Goal: Task Accomplishment & Management: Complete application form

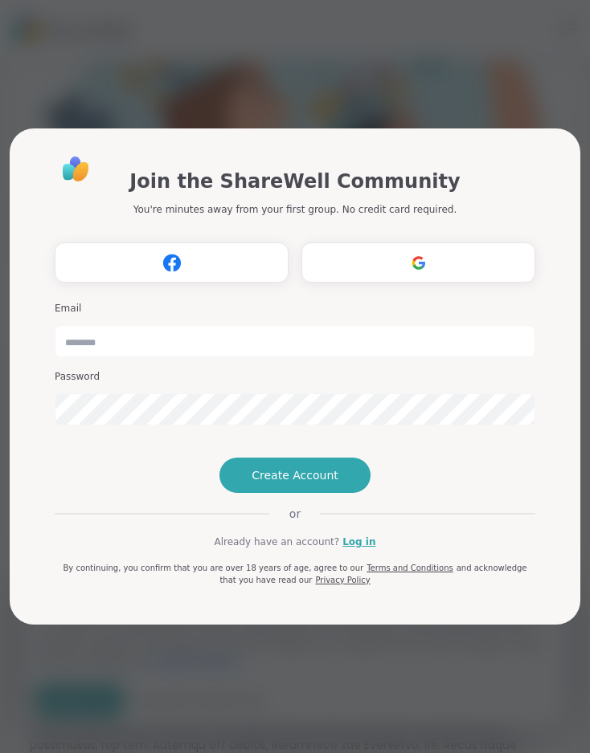
click at [421, 248] on img at bounding box center [418, 263] width 31 height 30
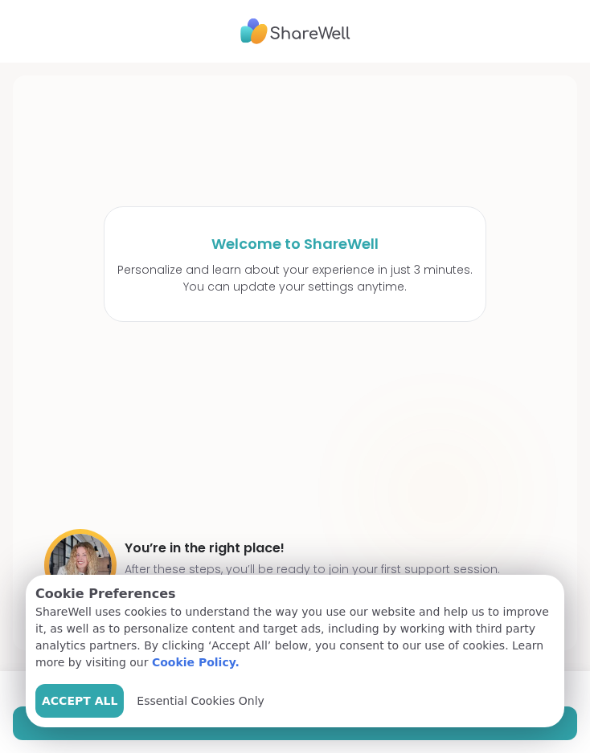
click at [92, 703] on span "Accept All" at bounding box center [80, 701] width 76 height 17
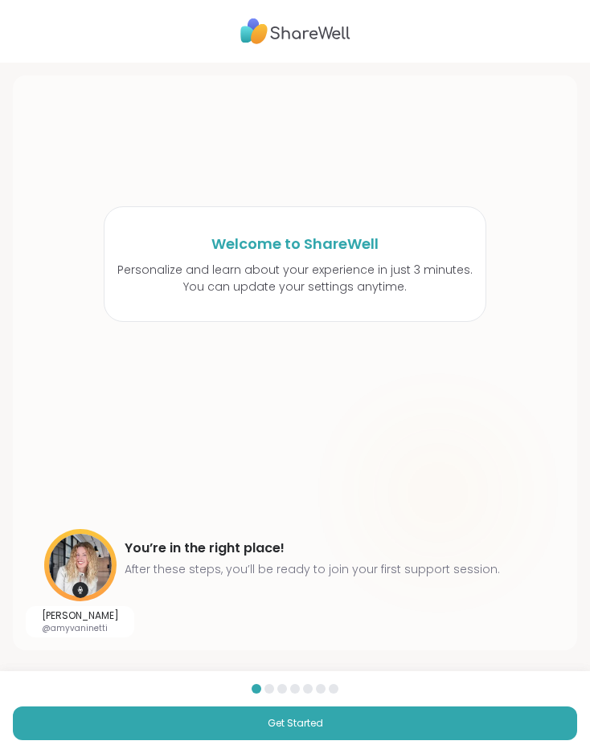
click at [328, 727] on button "Get Started" at bounding box center [295, 724] width 564 height 34
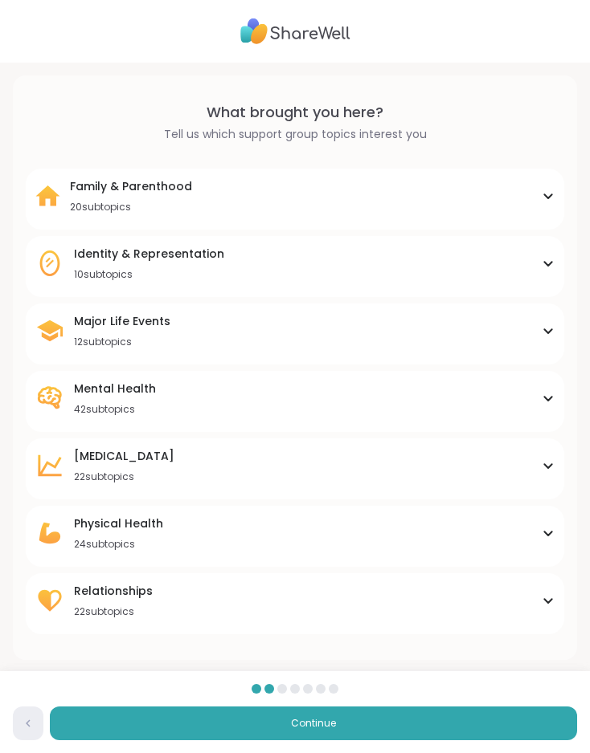
click at [549, 327] on icon at bounding box center [547, 331] width 13 height 8
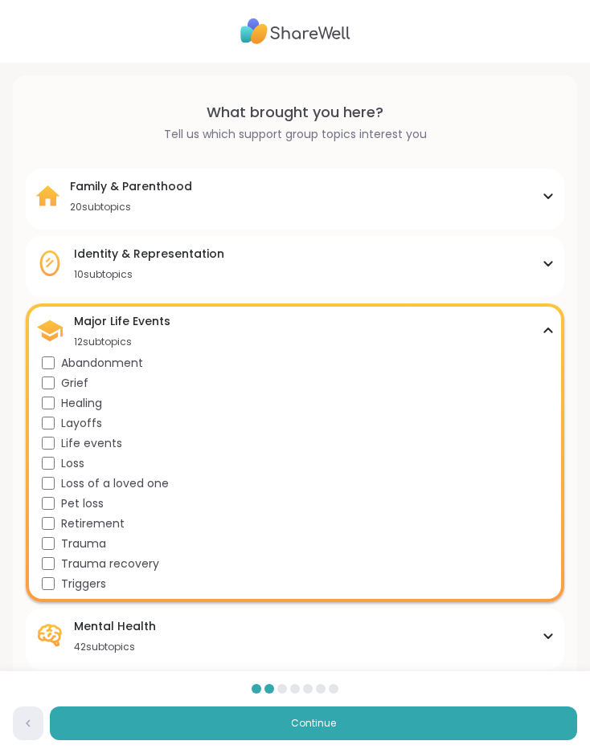
click at [551, 264] on icon at bounding box center [547, 263] width 13 height 8
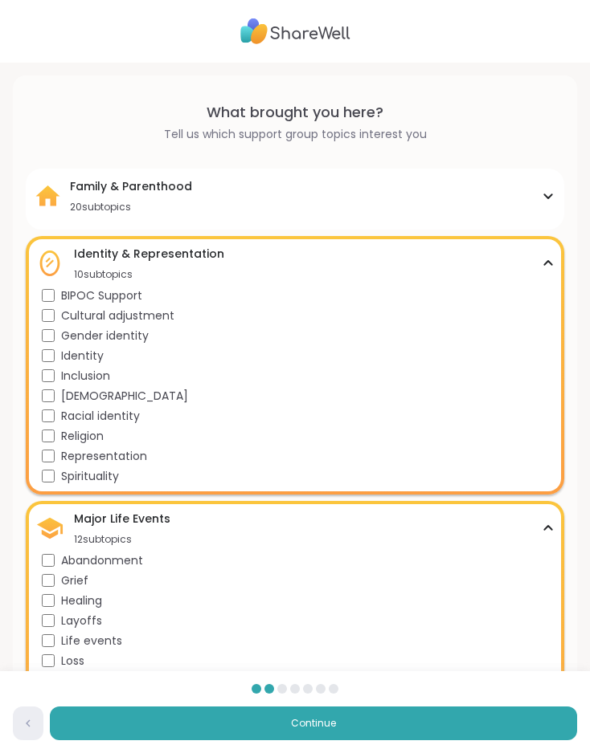
click at [546, 196] on icon at bounding box center [547, 196] width 7 height 4
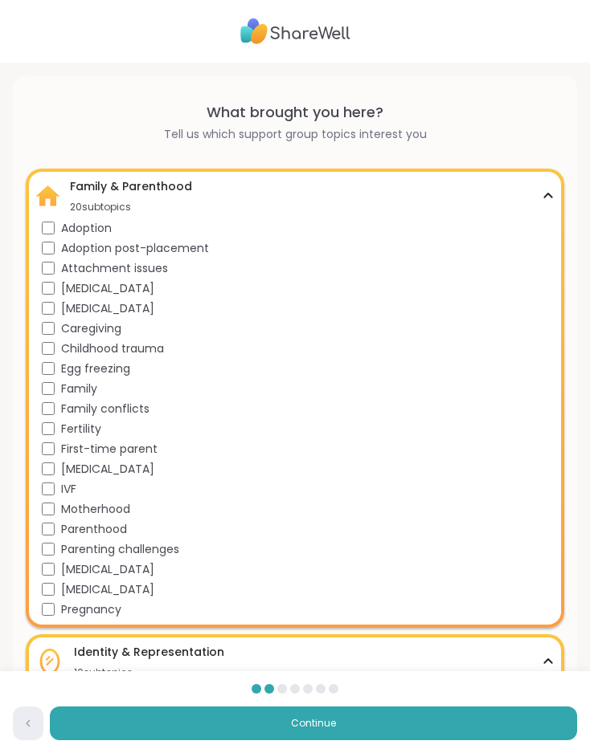
click at [547, 188] on div "Family & Parenthood 20 subtopics" at bounding box center [294, 195] width 519 height 35
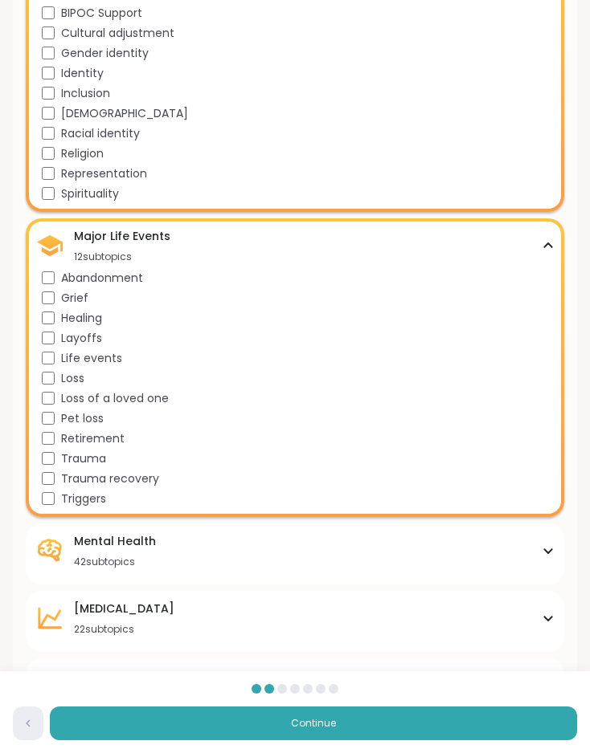
scroll to position [320, 0]
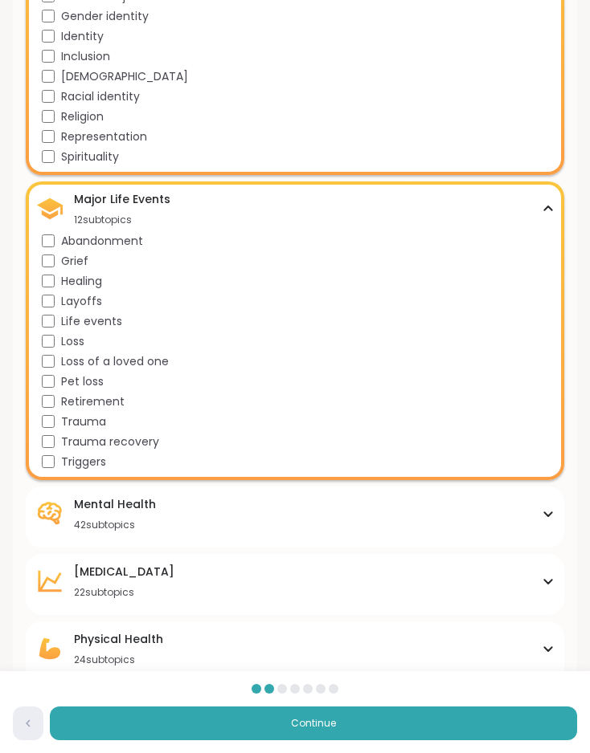
click at [542, 514] on icon at bounding box center [547, 514] width 13 height 8
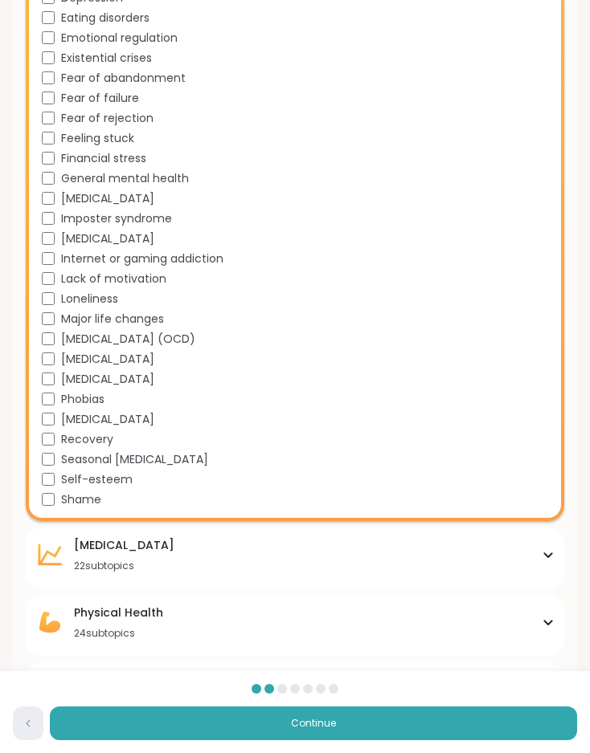
scroll to position [1149, 0]
click at [542, 557] on icon at bounding box center [547, 556] width 13 height 8
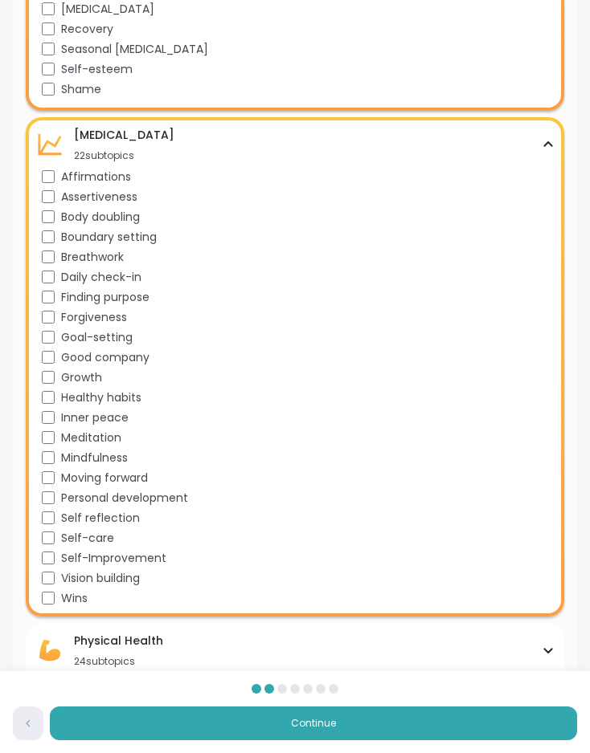
scroll to position [1565, 0]
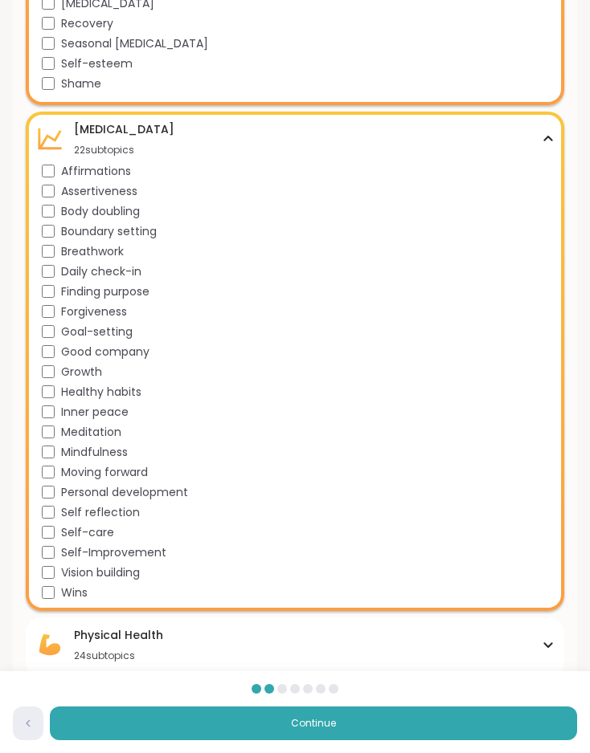
click at [550, 649] on div "Physical Health 24 subtopics" at bounding box center [294, 644] width 519 height 35
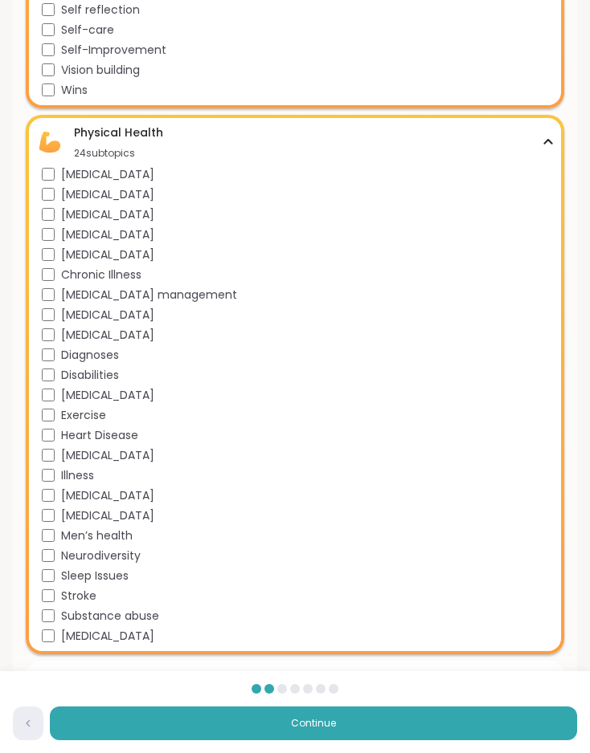
scroll to position [2066, 0]
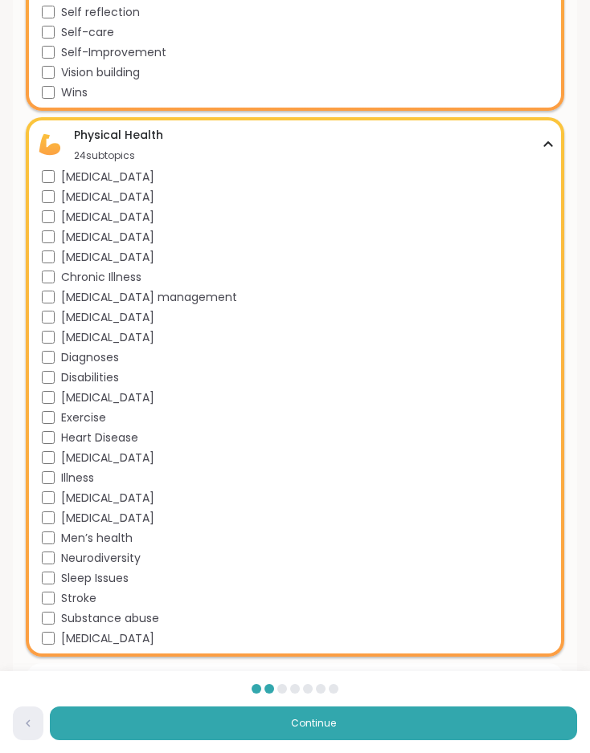
click at [542, 696] on div "Relationships 22 subtopics" at bounding box center [294, 690] width 519 height 35
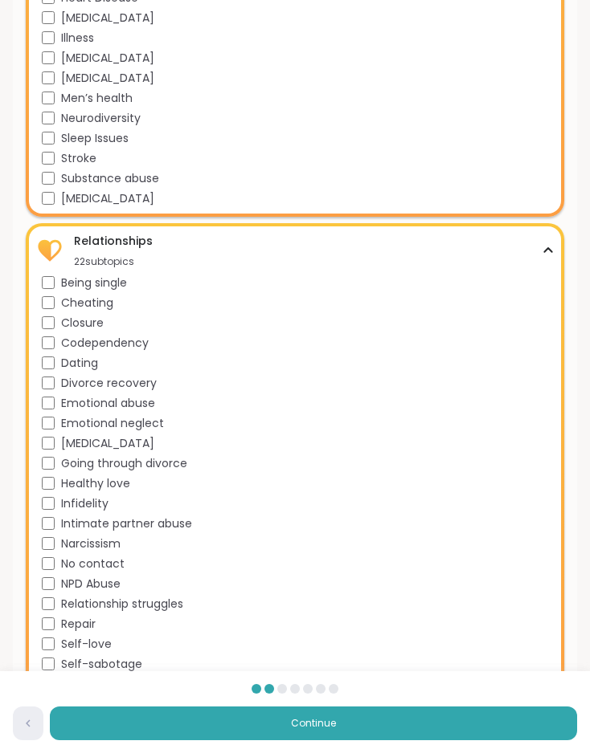
scroll to position [2504, 0]
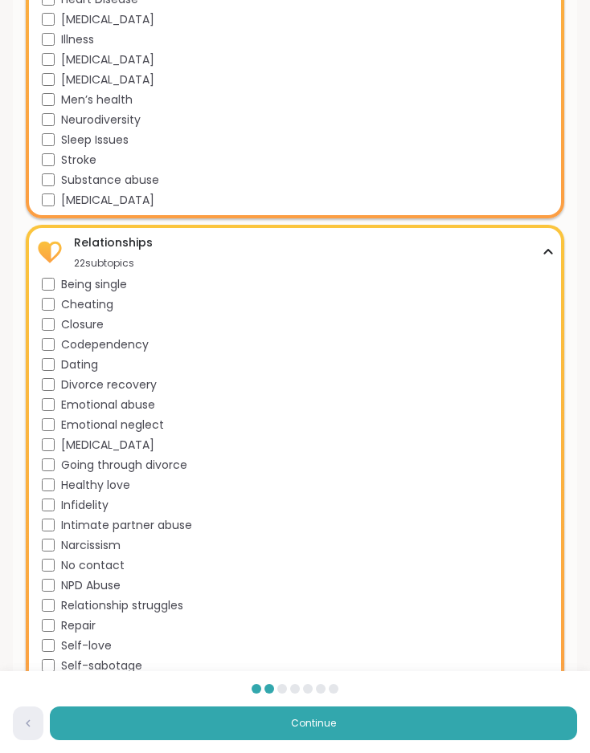
click at [365, 741] on button "Continue" at bounding box center [313, 724] width 527 height 34
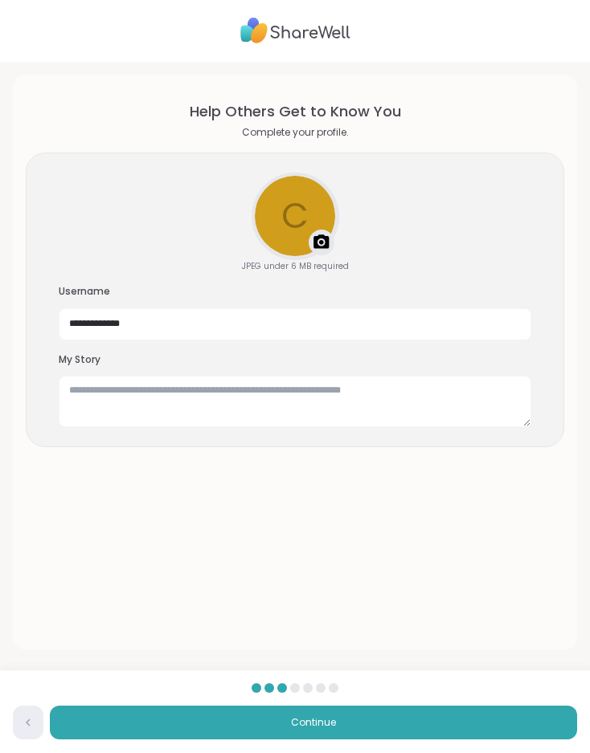
click at [316, 245] on img at bounding box center [321, 243] width 19 height 19
click at [321, 241] on img at bounding box center [321, 243] width 19 height 19
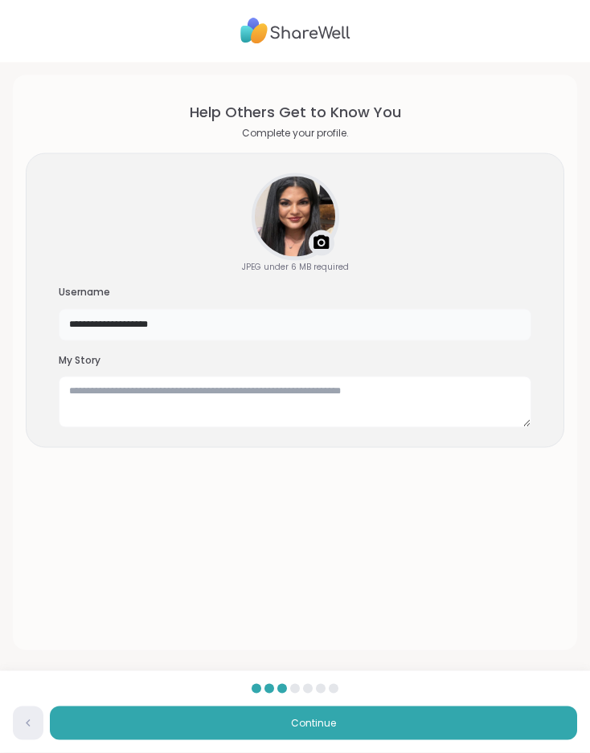
click at [169, 329] on input "**********" at bounding box center [295, 325] width 472 height 32
click at [169, 328] on input "**********" at bounding box center [295, 325] width 472 height 32
type input "**********"
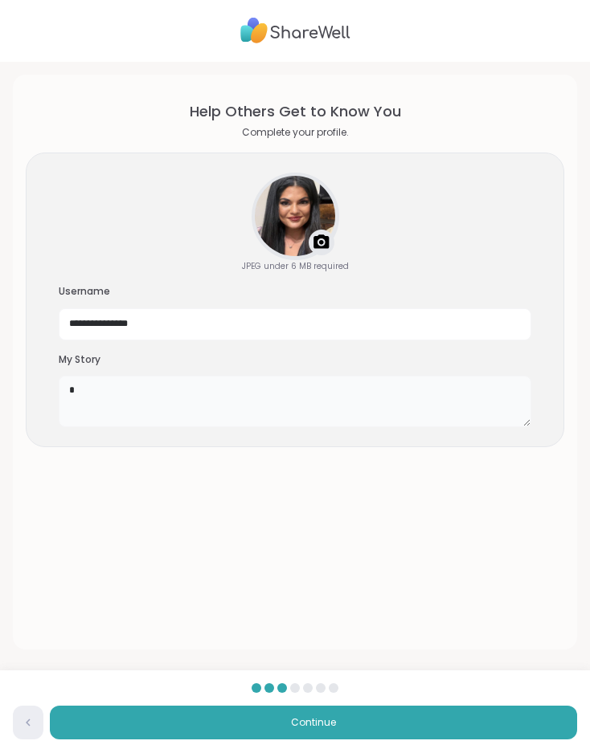
type textarea "*"
click at [476, 638] on section "**********" at bounding box center [295, 362] width 538 height 549
click at [459, 741] on button "Continue" at bounding box center [313, 724] width 527 height 34
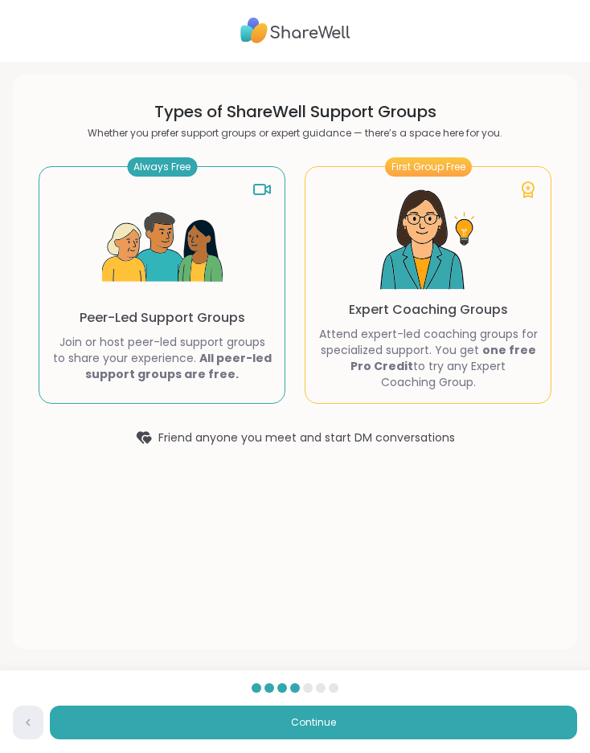
click at [239, 383] on div "Always Free Peer-Led Support Groups Join or host peer-led support groups to sha…" at bounding box center [162, 286] width 247 height 238
click at [216, 356] on b "All peer-led support groups are free." at bounding box center [178, 367] width 186 height 32
click at [325, 731] on span "Continue" at bounding box center [313, 723] width 45 height 14
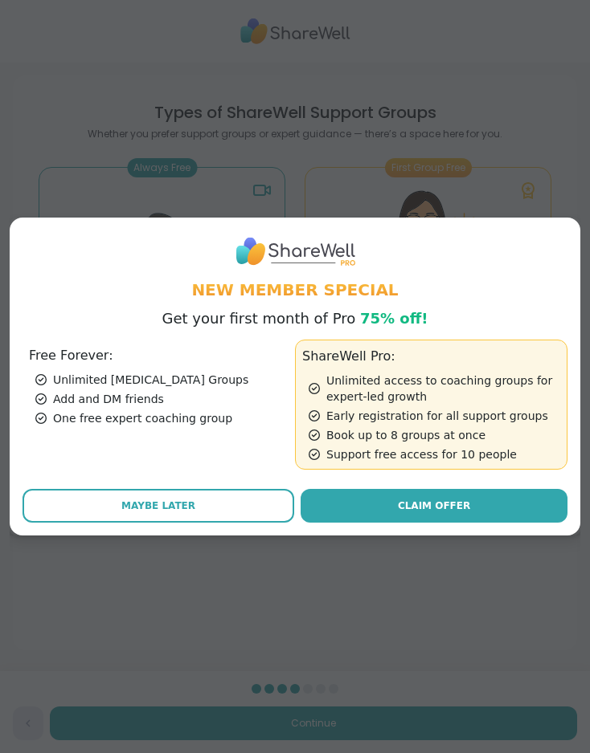
click at [254, 523] on button "Maybe Later" at bounding box center [157, 506] width 271 height 34
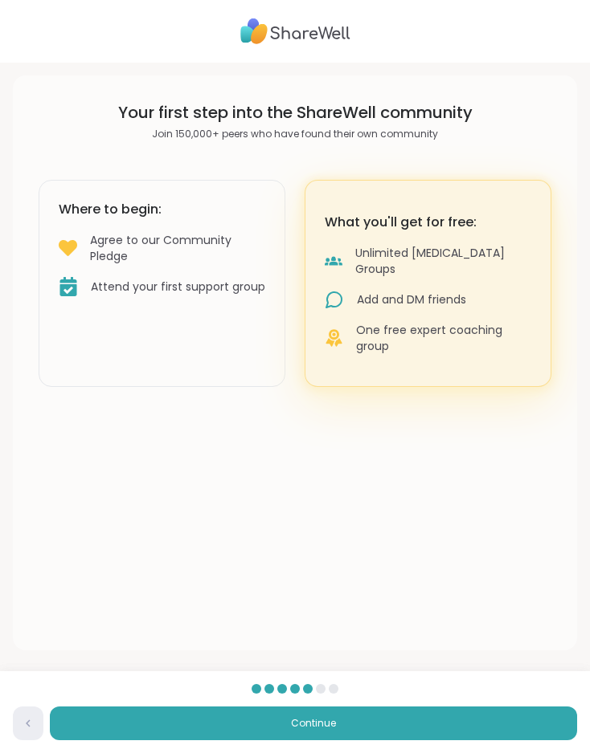
click at [337, 741] on button "Continue" at bounding box center [313, 724] width 527 height 34
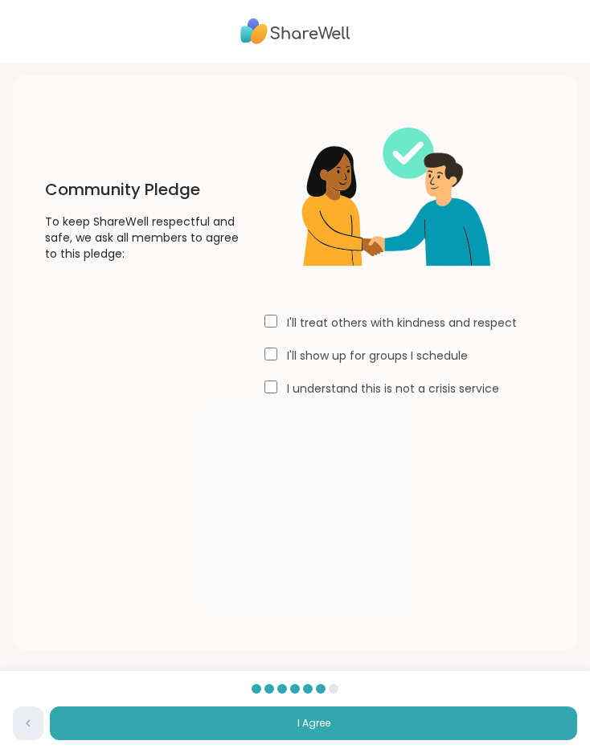
click at [315, 731] on span "I Agree" at bounding box center [313, 723] width 33 height 14
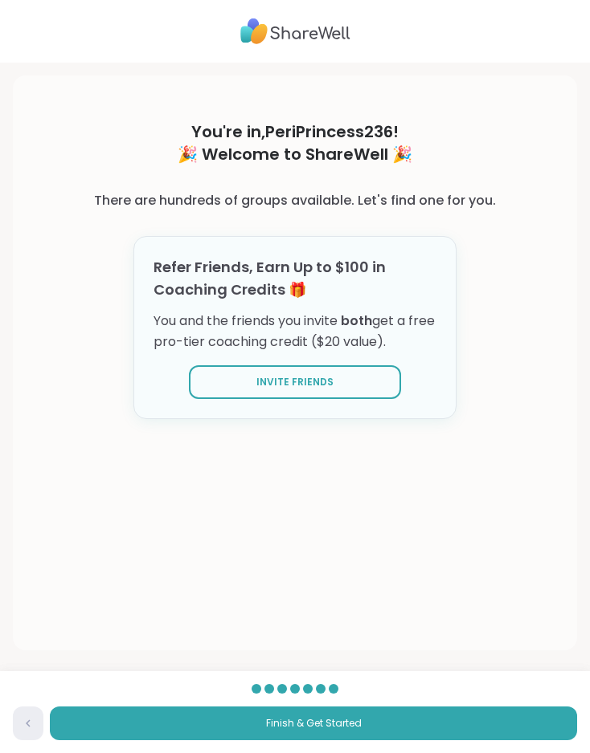
click at [341, 731] on span "Finish & Get Started" at bounding box center [314, 723] width 96 height 14
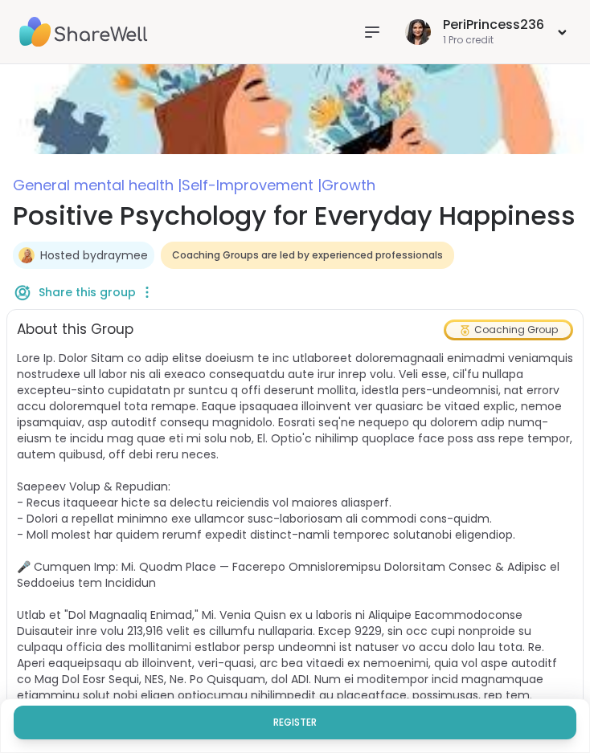
click at [381, 28] on icon at bounding box center [371, 31] width 19 height 19
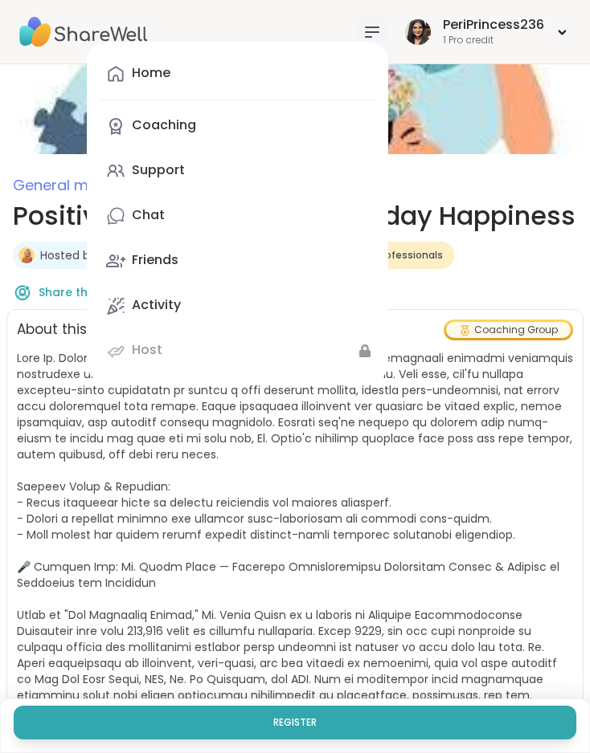
click at [175, 173] on div "Support" at bounding box center [158, 170] width 53 height 18
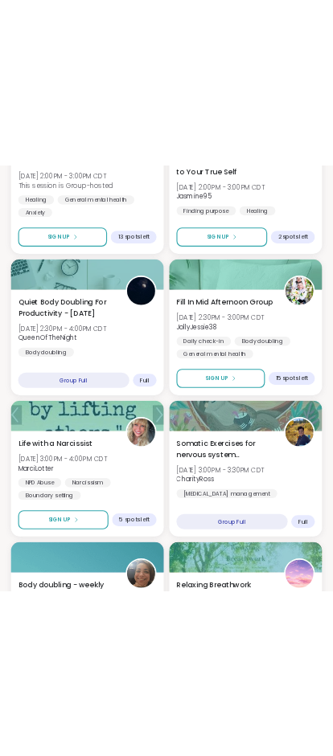
scroll to position [2362, 0]
